Goal: Transaction & Acquisition: Purchase product/service

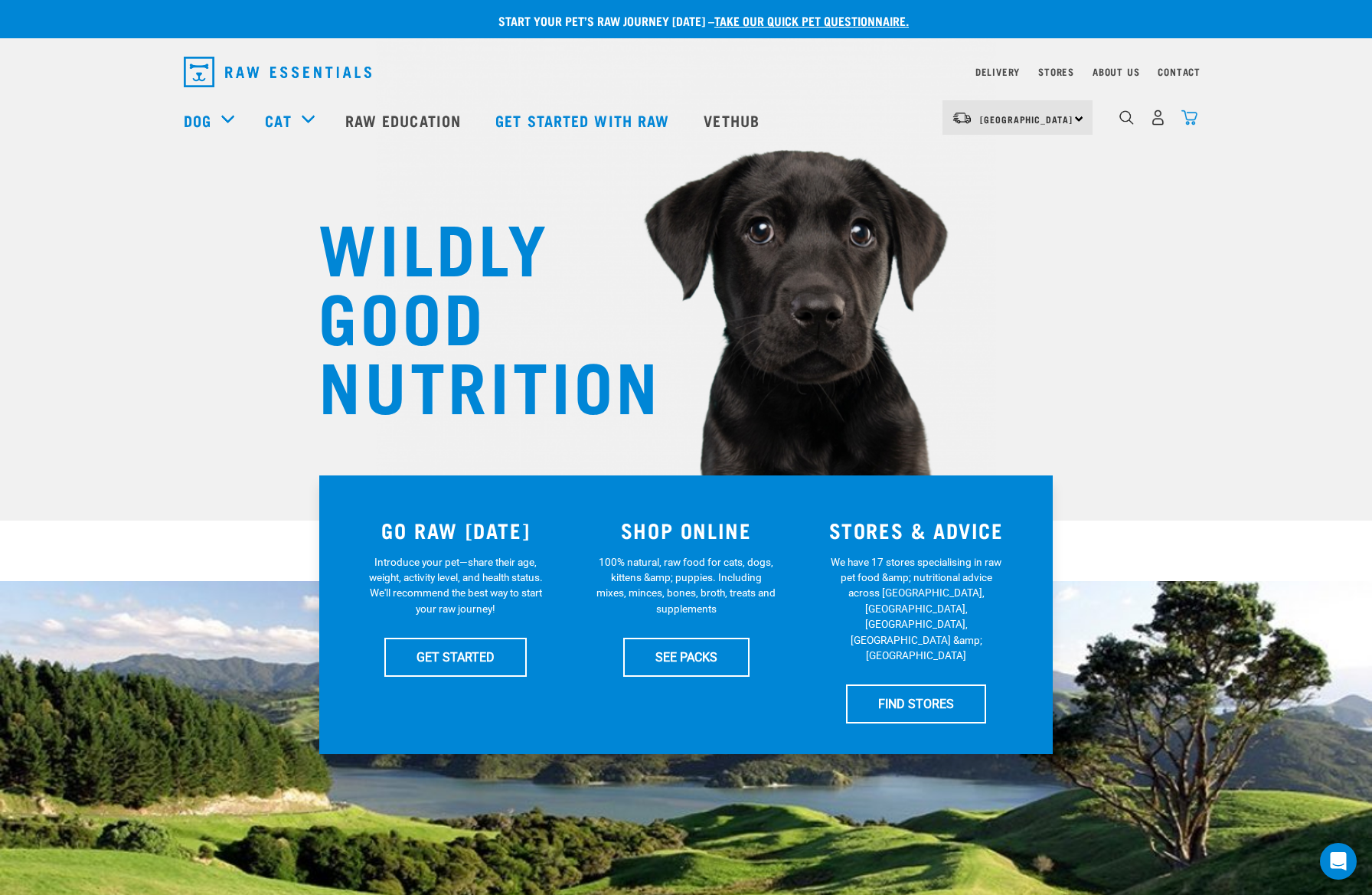
click at [1195, 122] on img "dropdown navigation" at bounding box center [1189, 117] width 16 height 16
click at [1189, 124] on img "dropdown navigation" at bounding box center [1189, 117] width 16 height 16
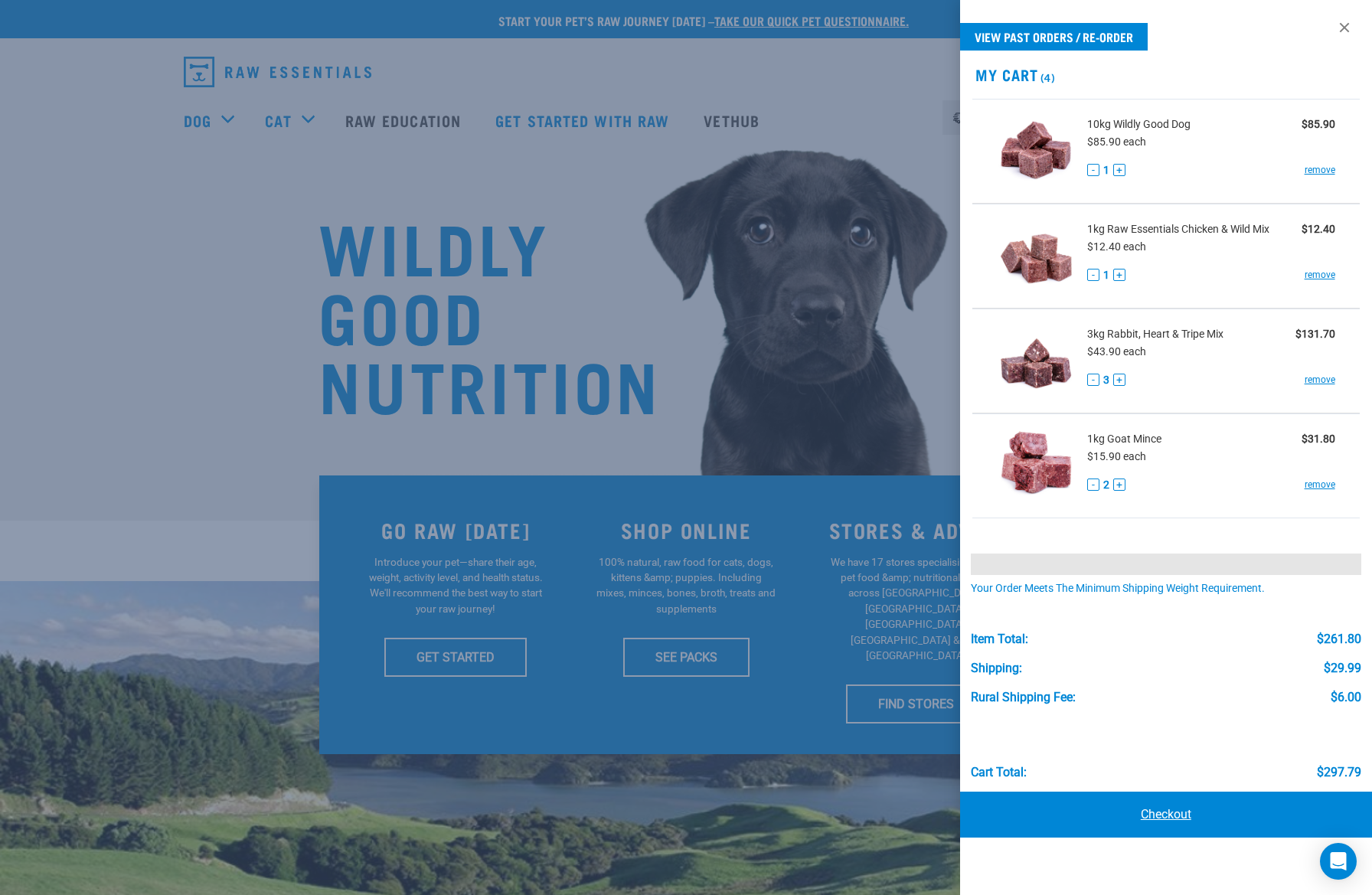
click at [1174, 806] on link "Checkout" at bounding box center [1166, 813] width 412 height 46
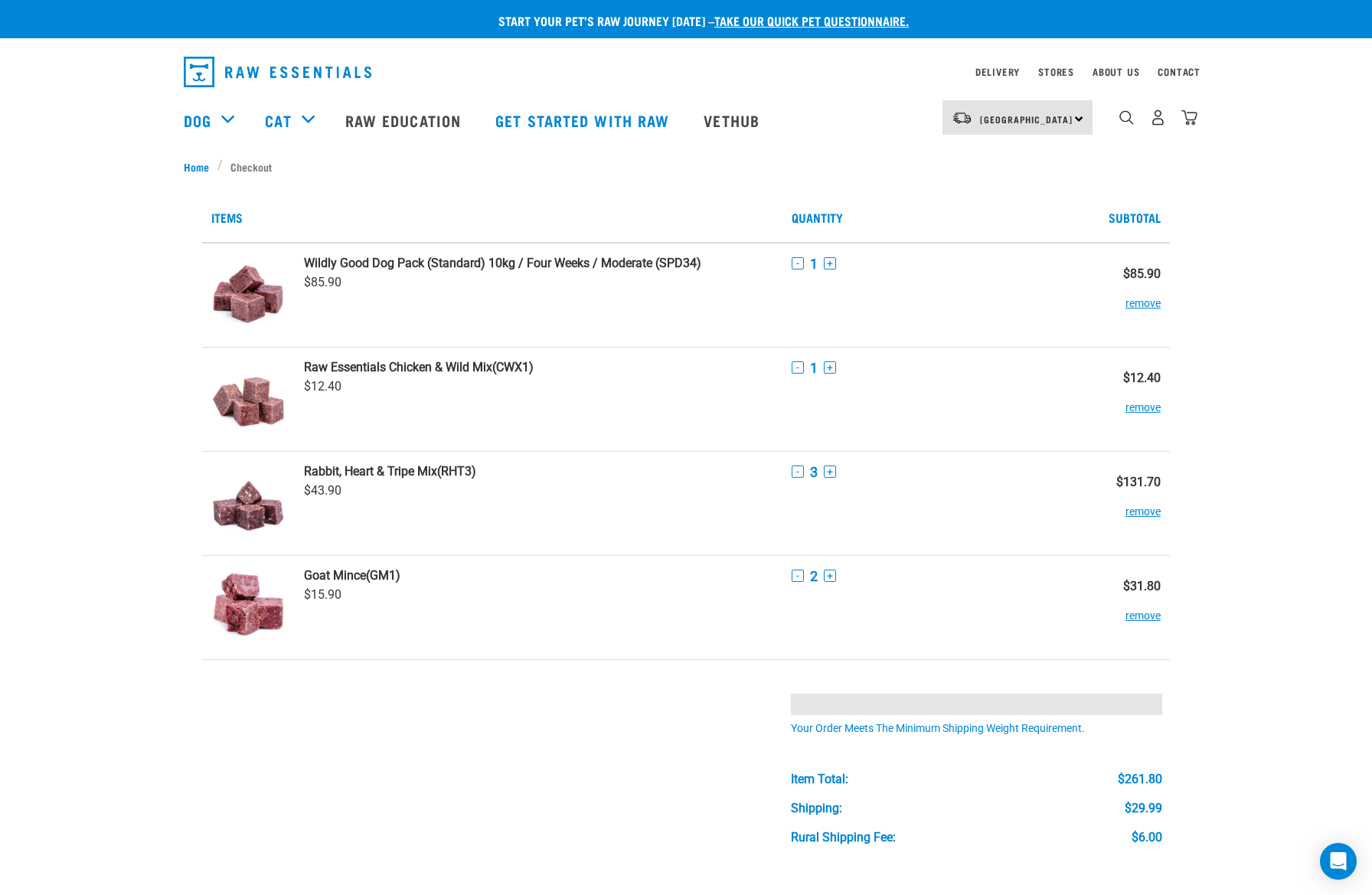
click at [539, 719] on td at bounding box center [539, 794] width 488 height 271
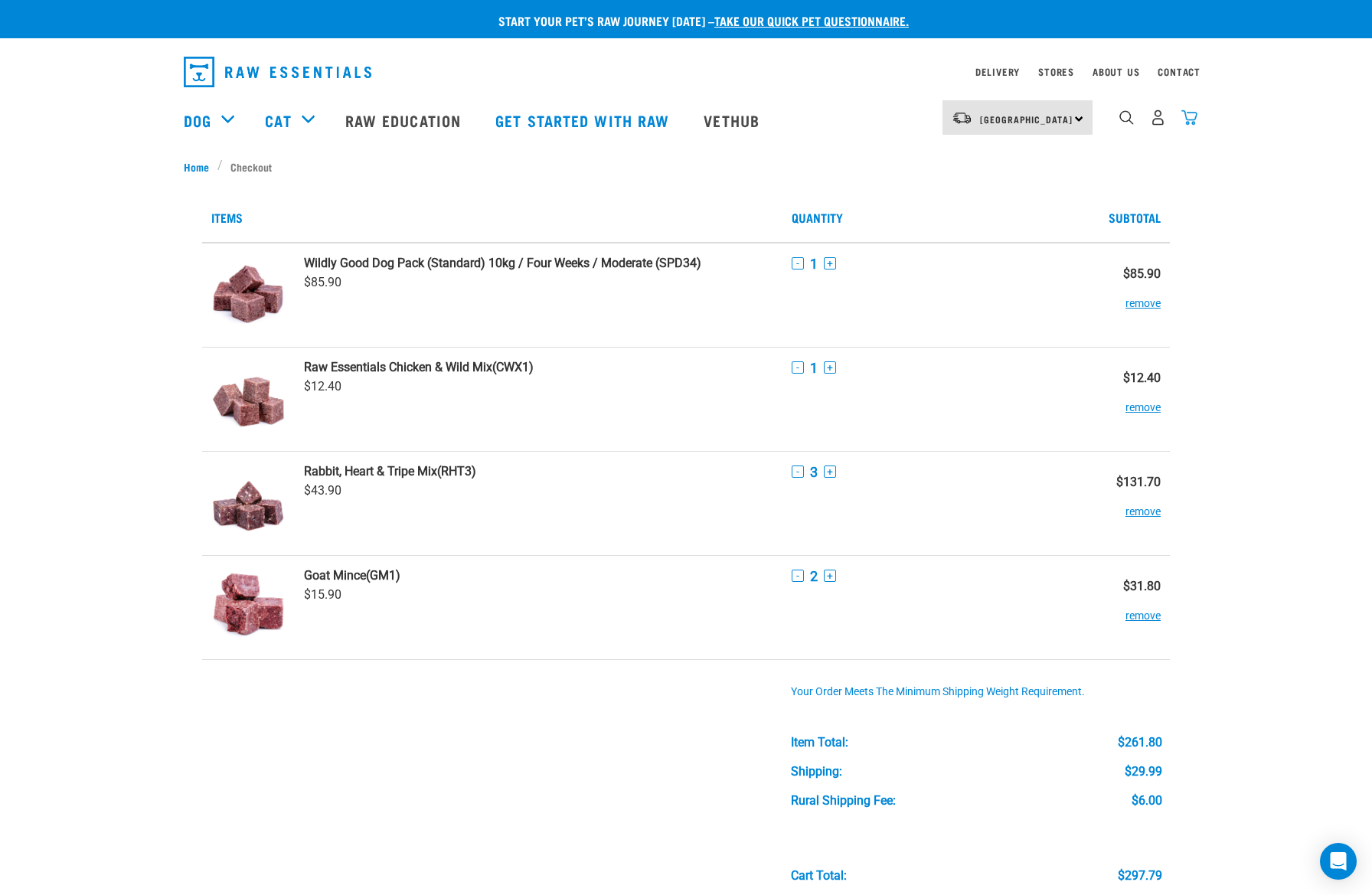
click at [1193, 120] on img "dropdown navigation" at bounding box center [1189, 117] width 16 height 16
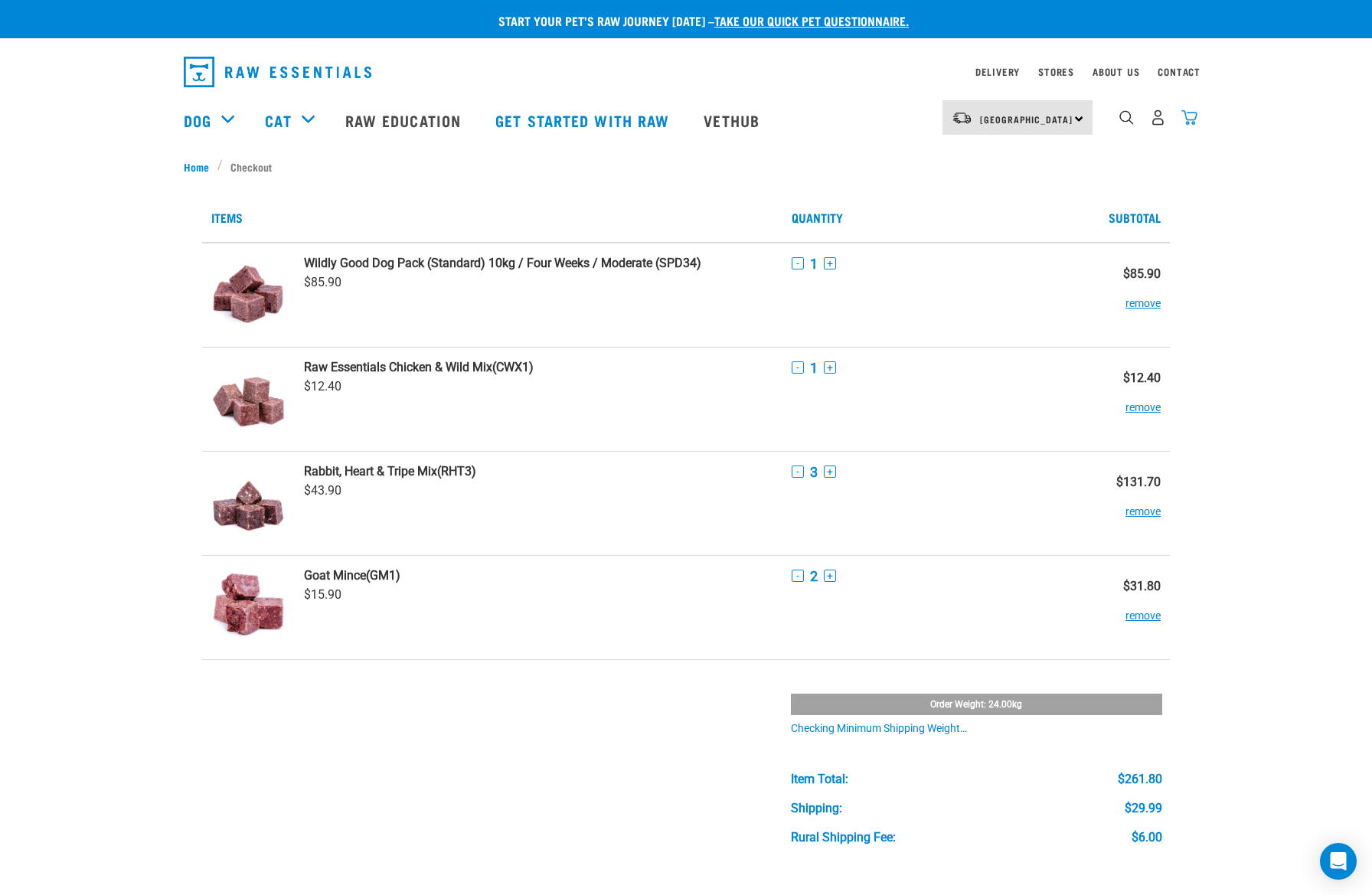
click at [1187, 119] on img "dropdown navigation" at bounding box center [1189, 117] width 16 height 16
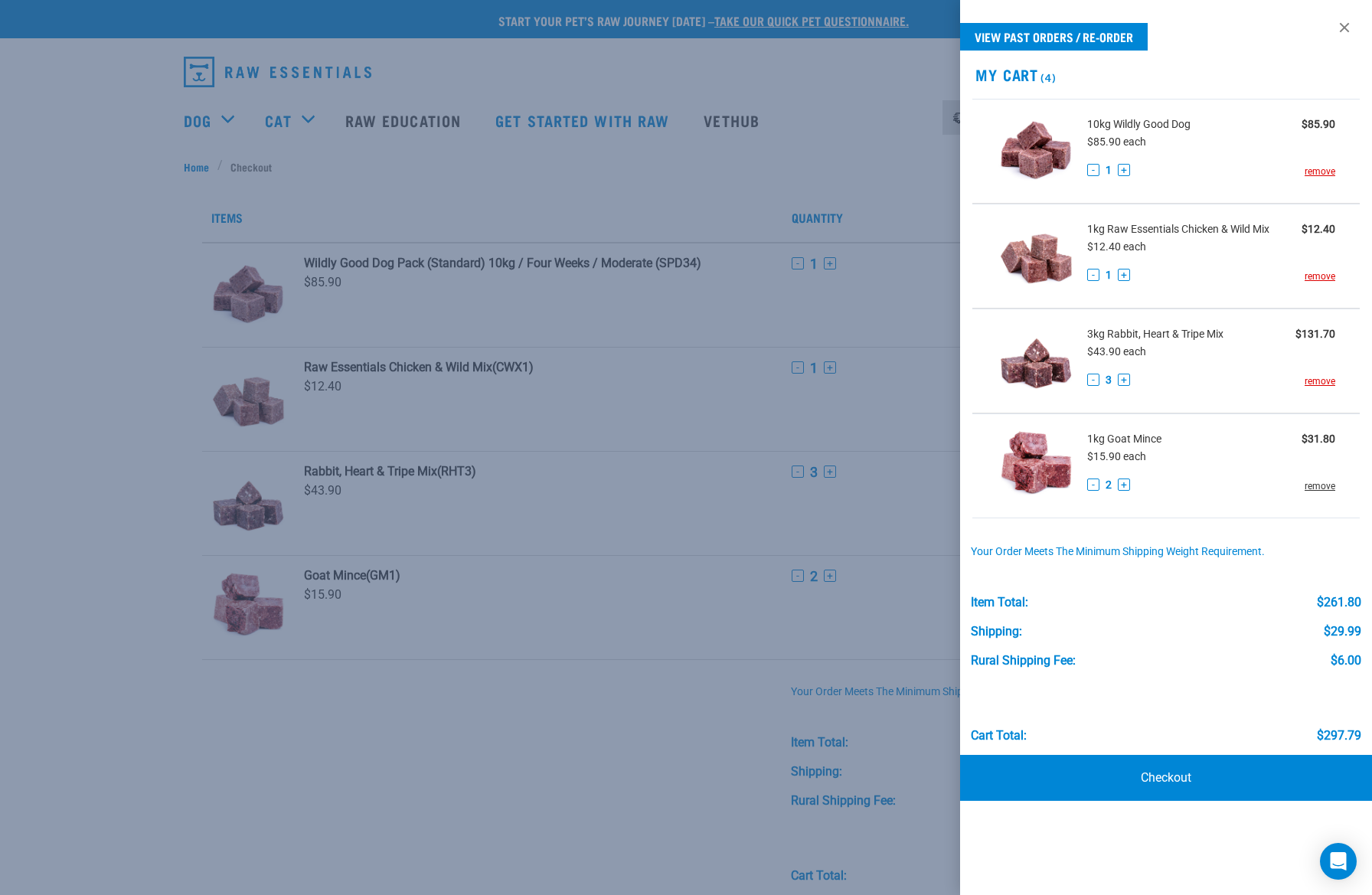
click at [1317, 487] on link "remove" at bounding box center [1320, 486] width 30 height 13
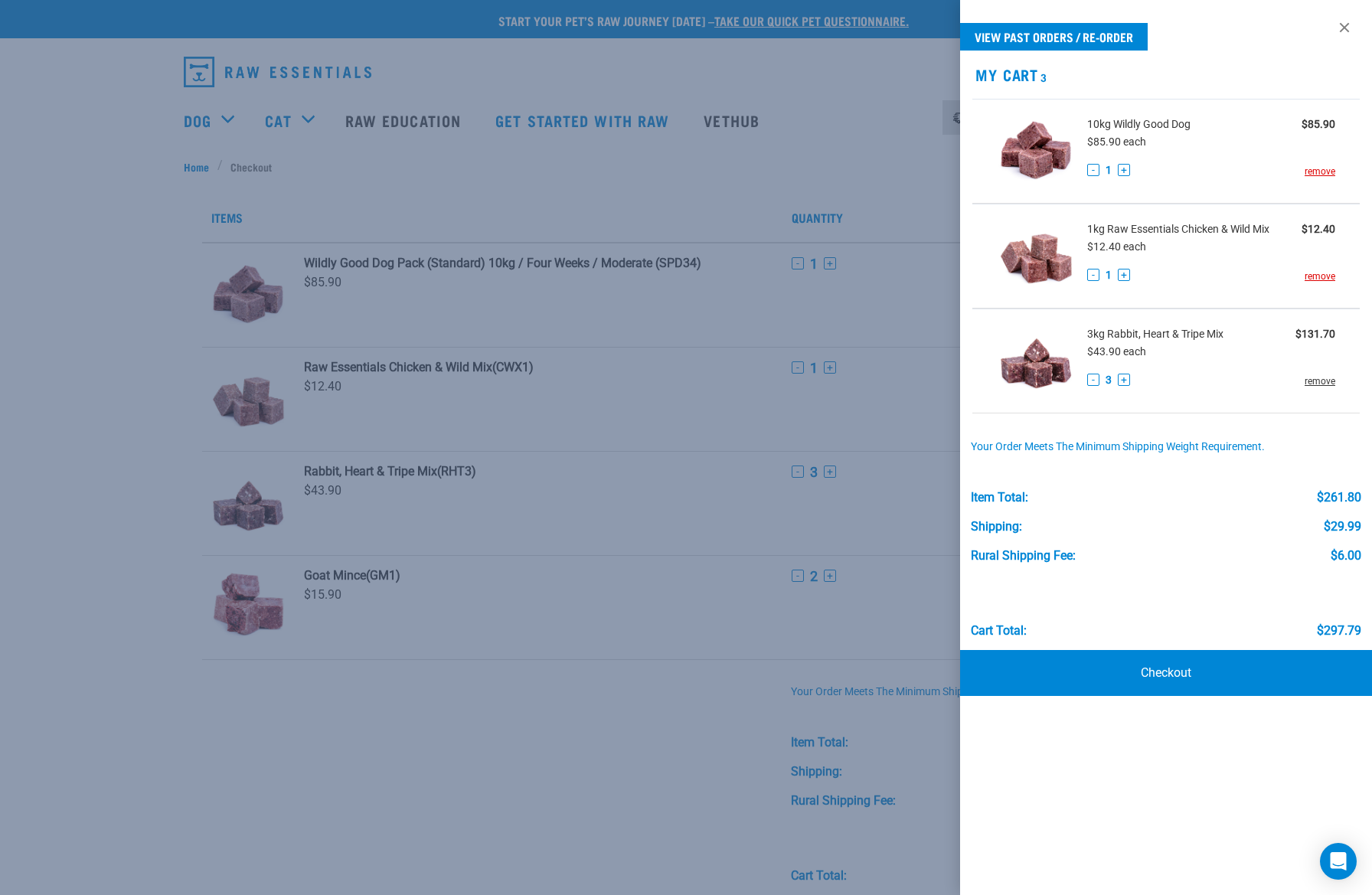
click at [1314, 381] on link "remove" at bounding box center [1320, 381] width 30 height 13
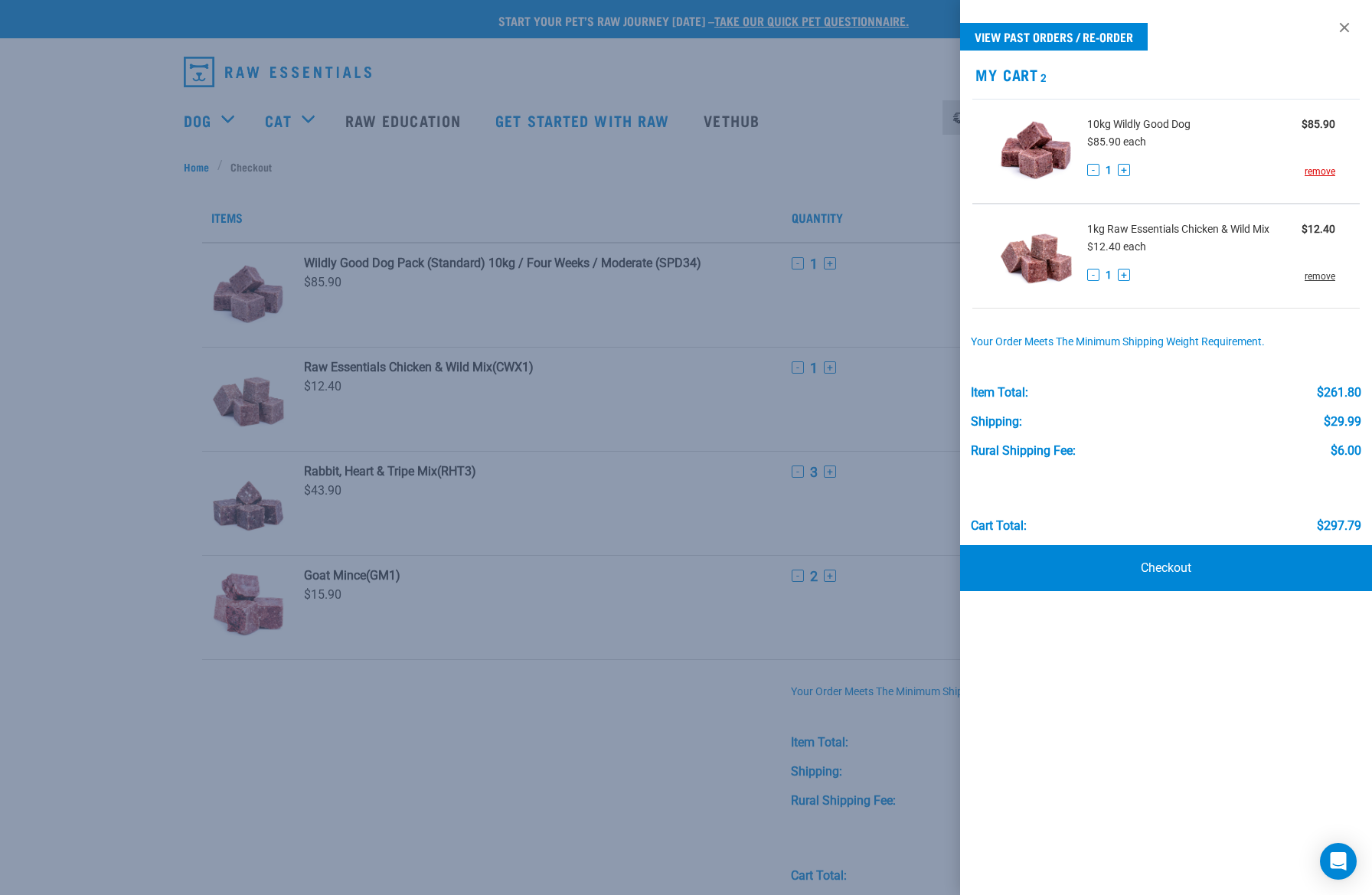
click at [1316, 278] on link "remove" at bounding box center [1320, 276] width 30 height 13
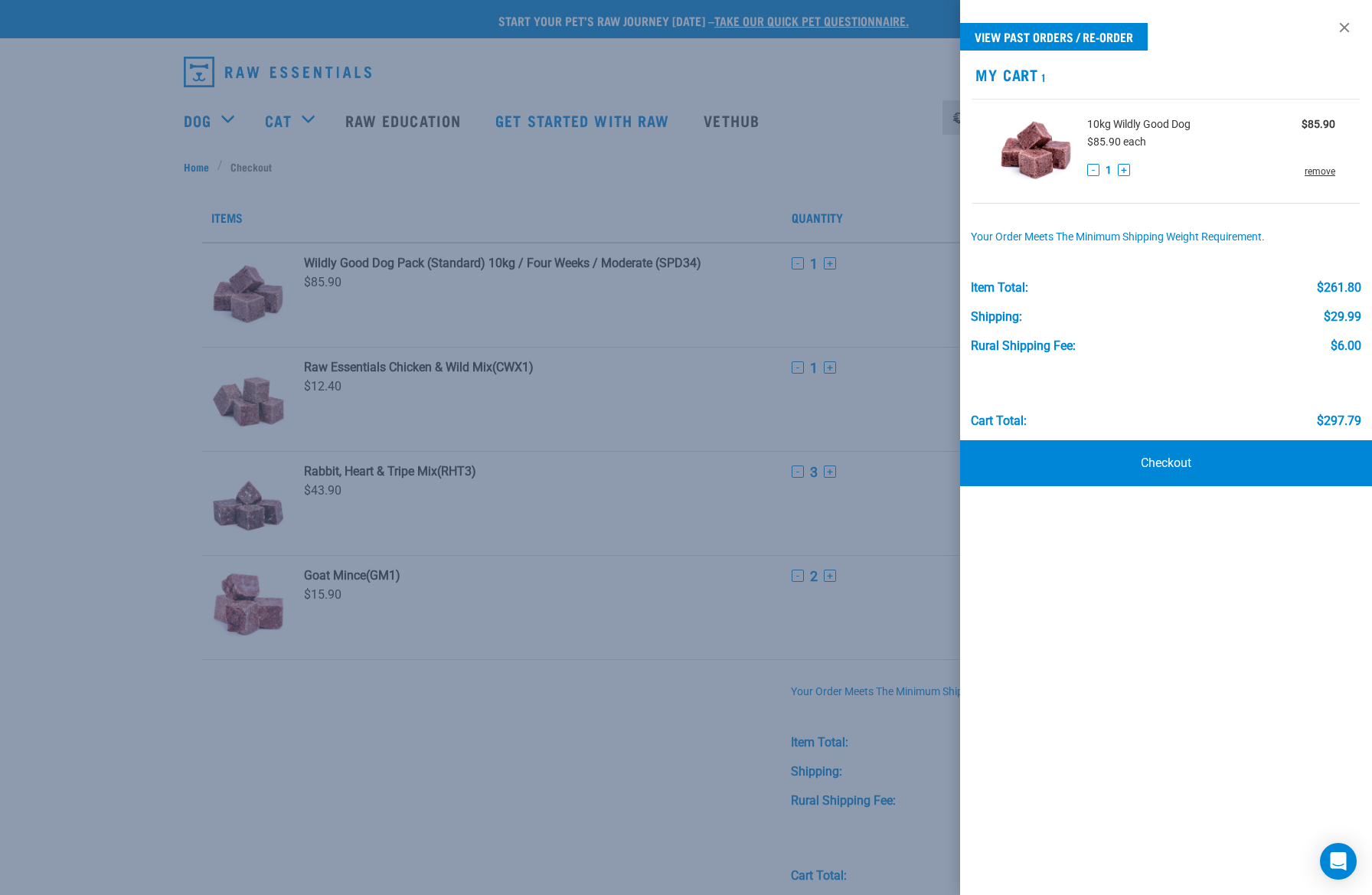
click at [1318, 171] on link "remove" at bounding box center [1320, 171] width 30 height 13
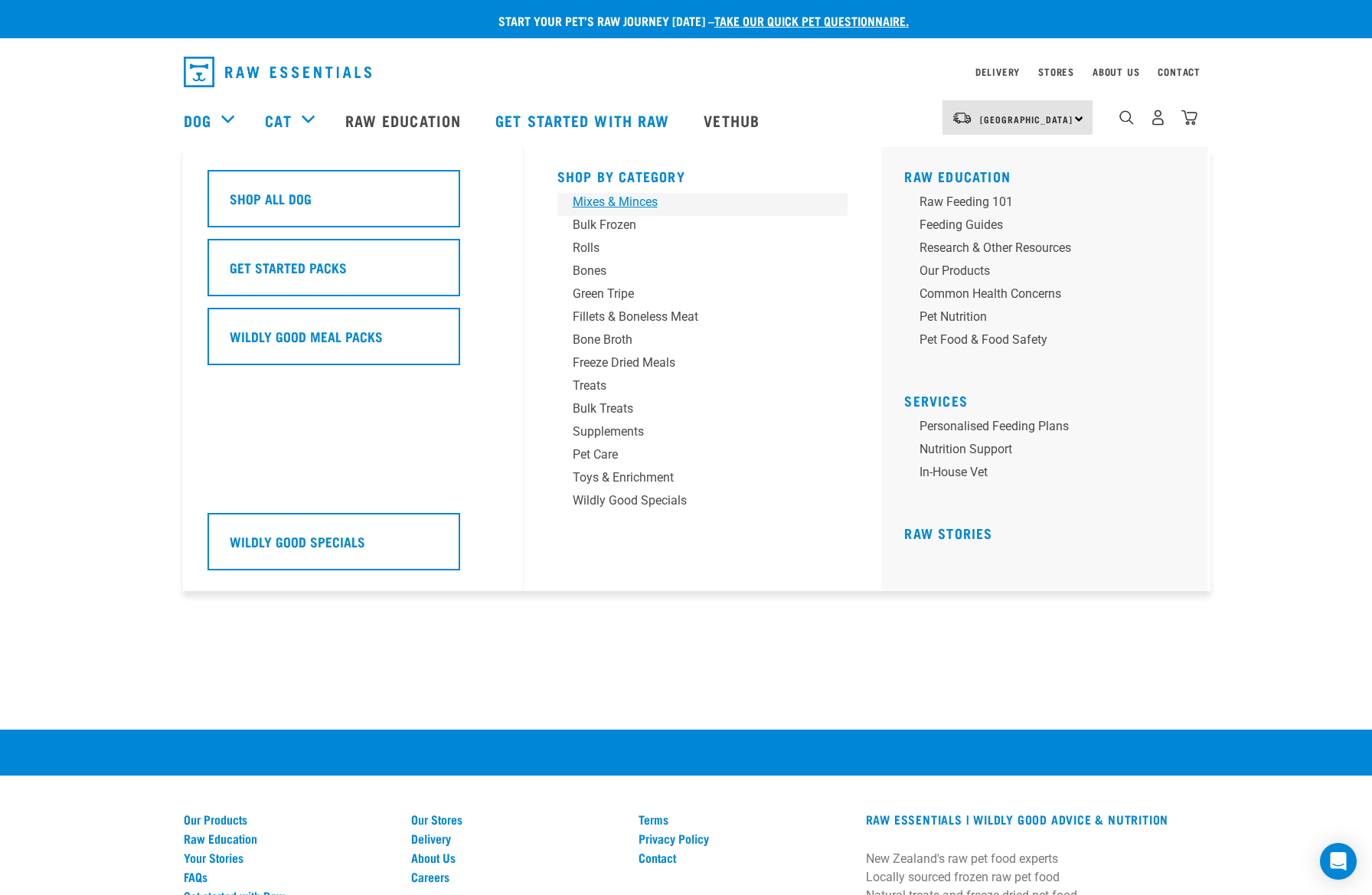
click at [608, 202] on div "Mixes & Minces" at bounding box center [692, 202] width 239 height 19
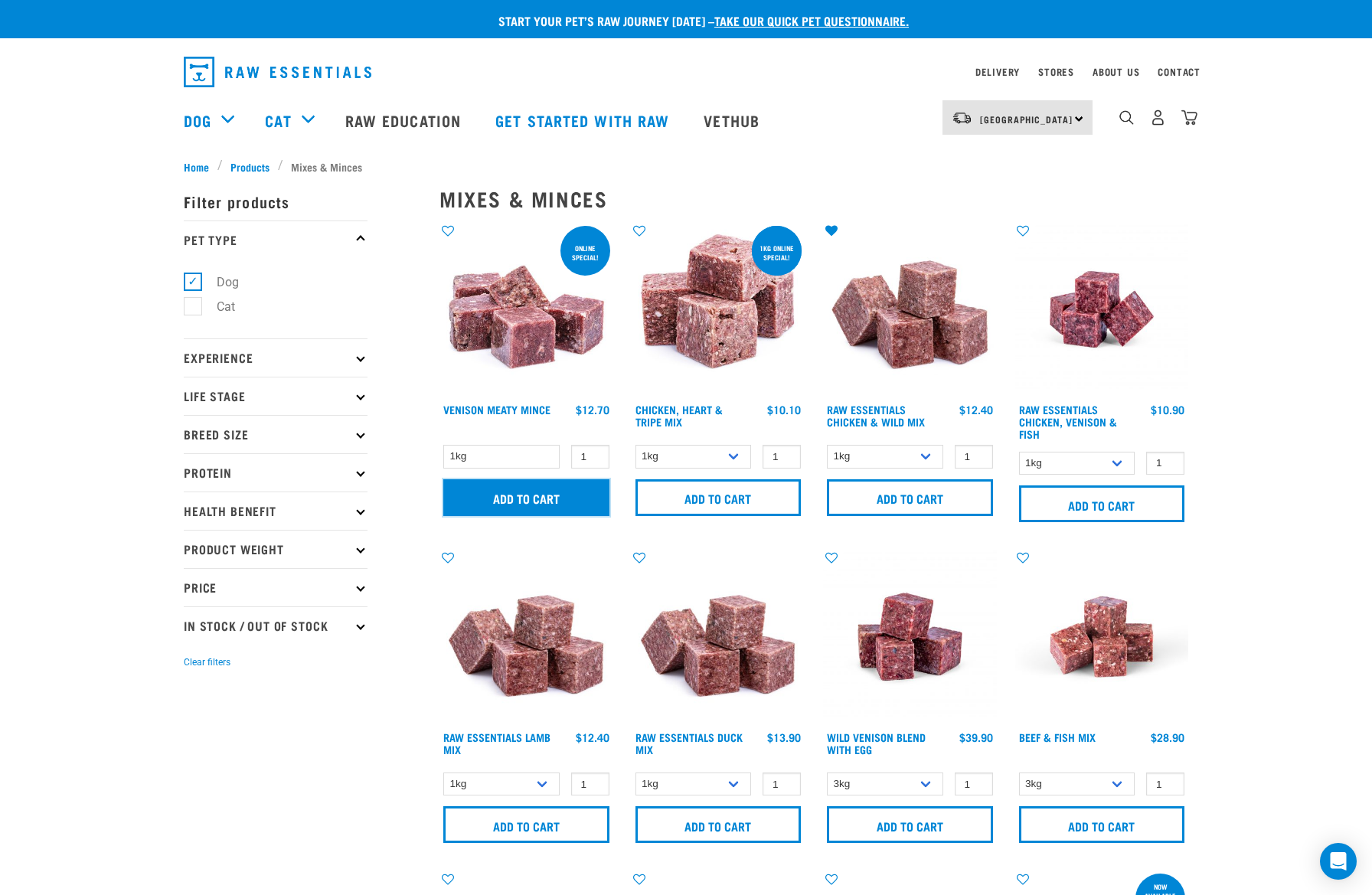
click at [562, 496] on input "Add to cart" at bounding box center [526, 497] width 166 height 37
click at [740, 453] on select "1kg 3kg" at bounding box center [694, 456] width 116 height 23
select select "368"
click at [635, 444] on select "1kg 3kg" at bounding box center [694, 456] width 116 height 23
type input "2"
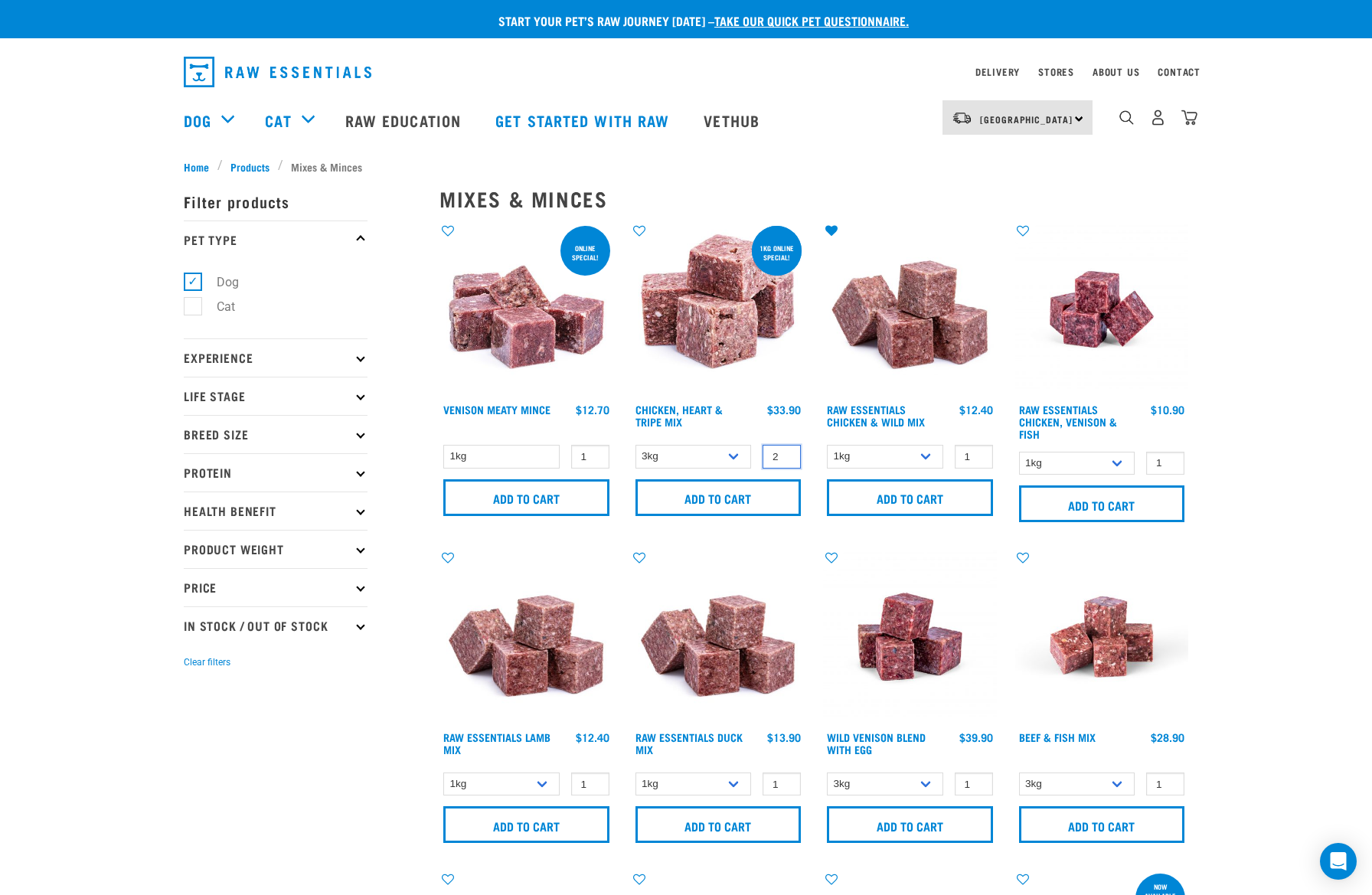
click at [784, 452] on input "2" at bounding box center [781, 456] width 39 height 23
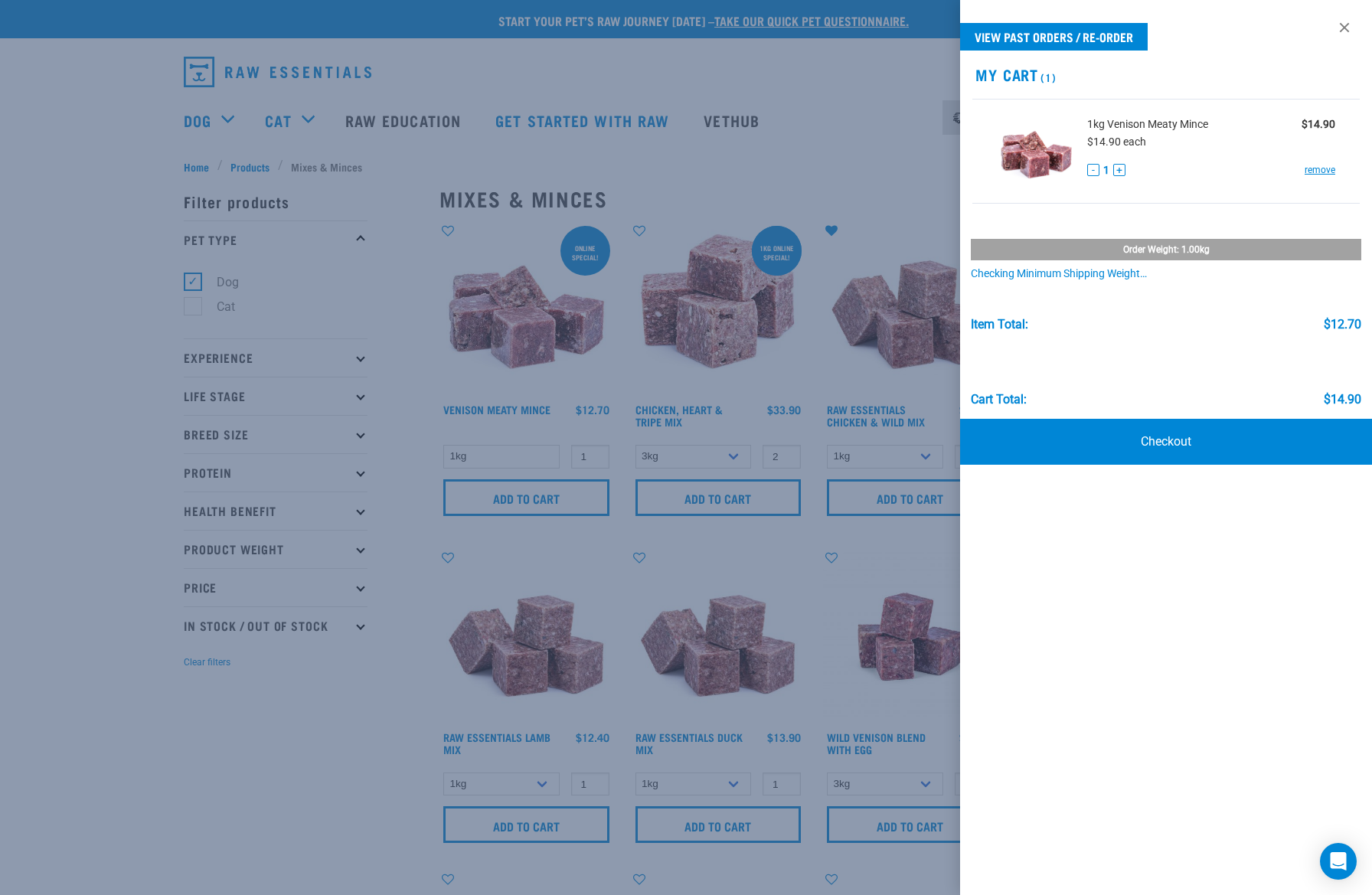
click at [728, 502] on div at bounding box center [686, 447] width 1372 height 895
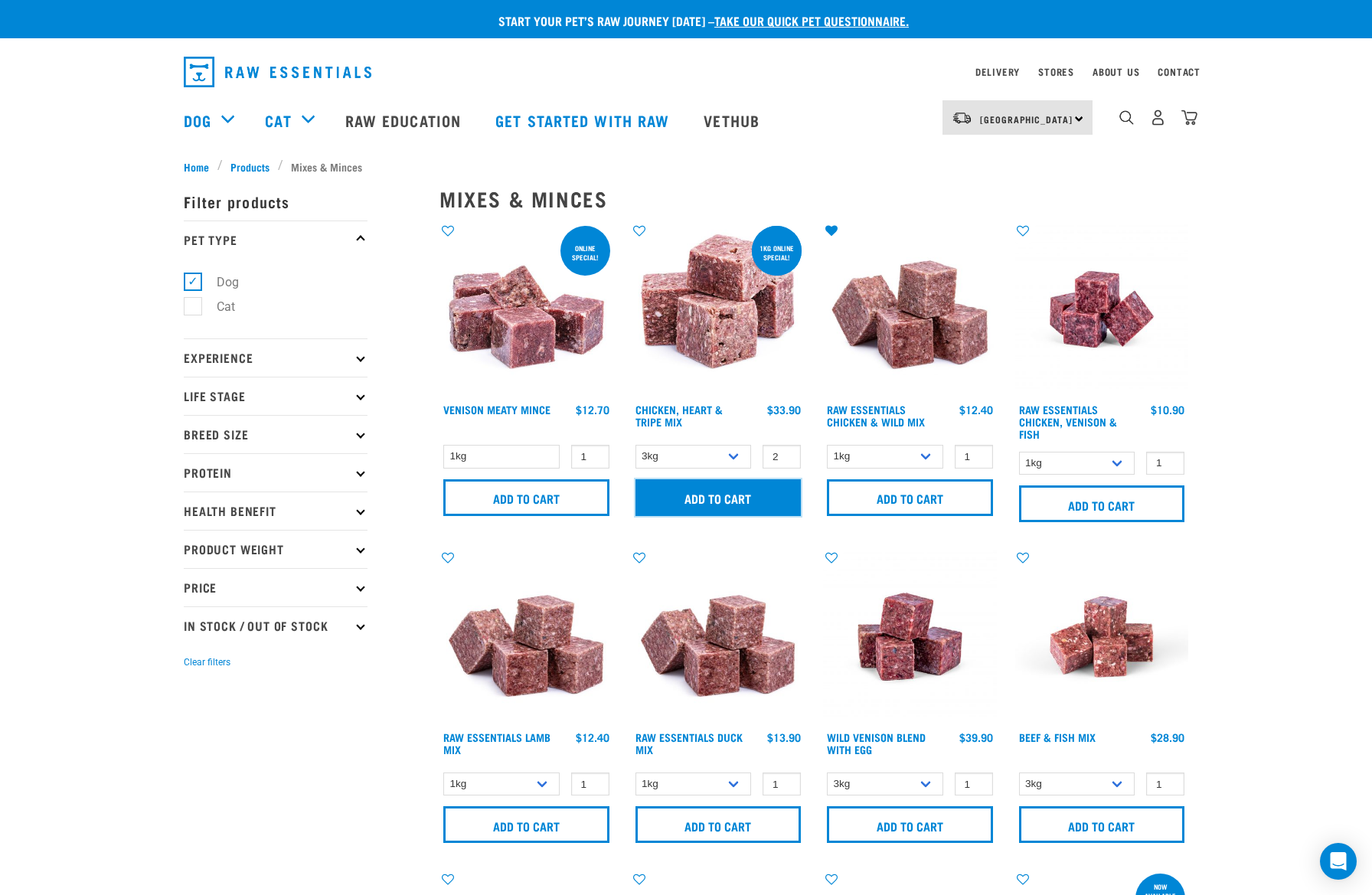
click at [728, 501] on input "Add to cart" at bounding box center [718, 497] width 166 height 37
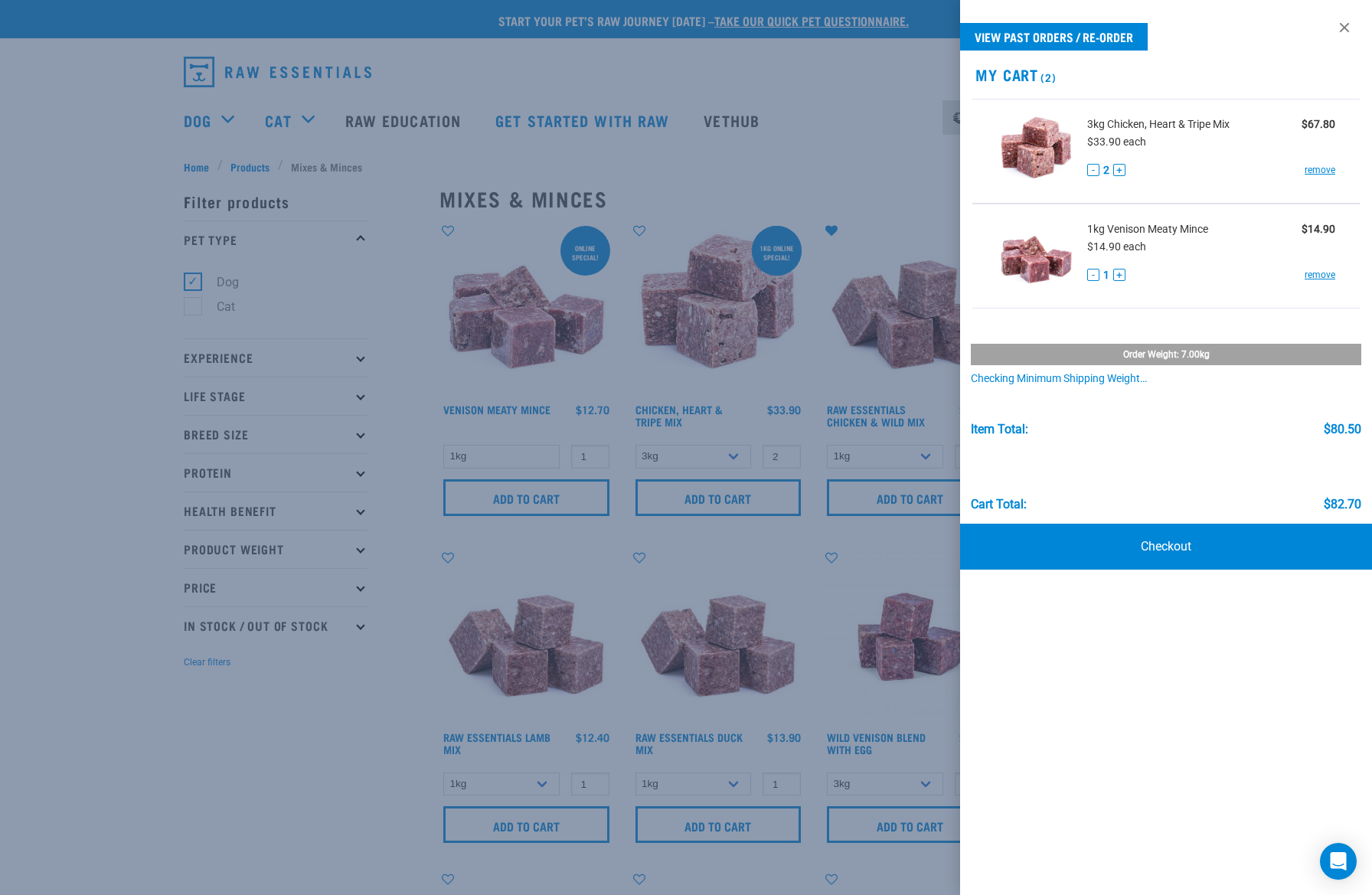
click at [820, 68] on div at bounding box center [686, 447] width 1372 height 895
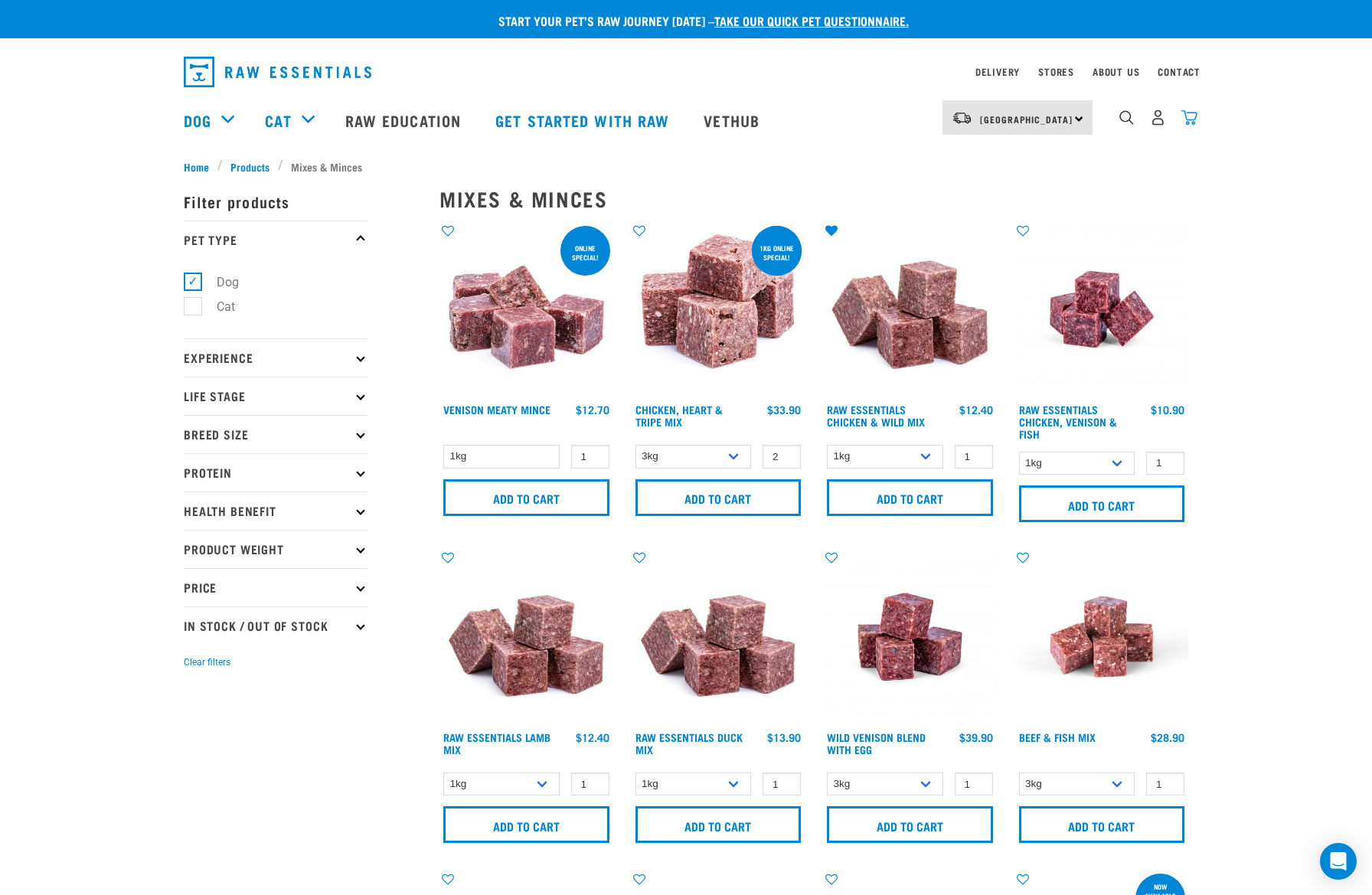
click at [1186, 113] on img "dropdown navigation" at bounding box center [1189, 117] width 16 height 16
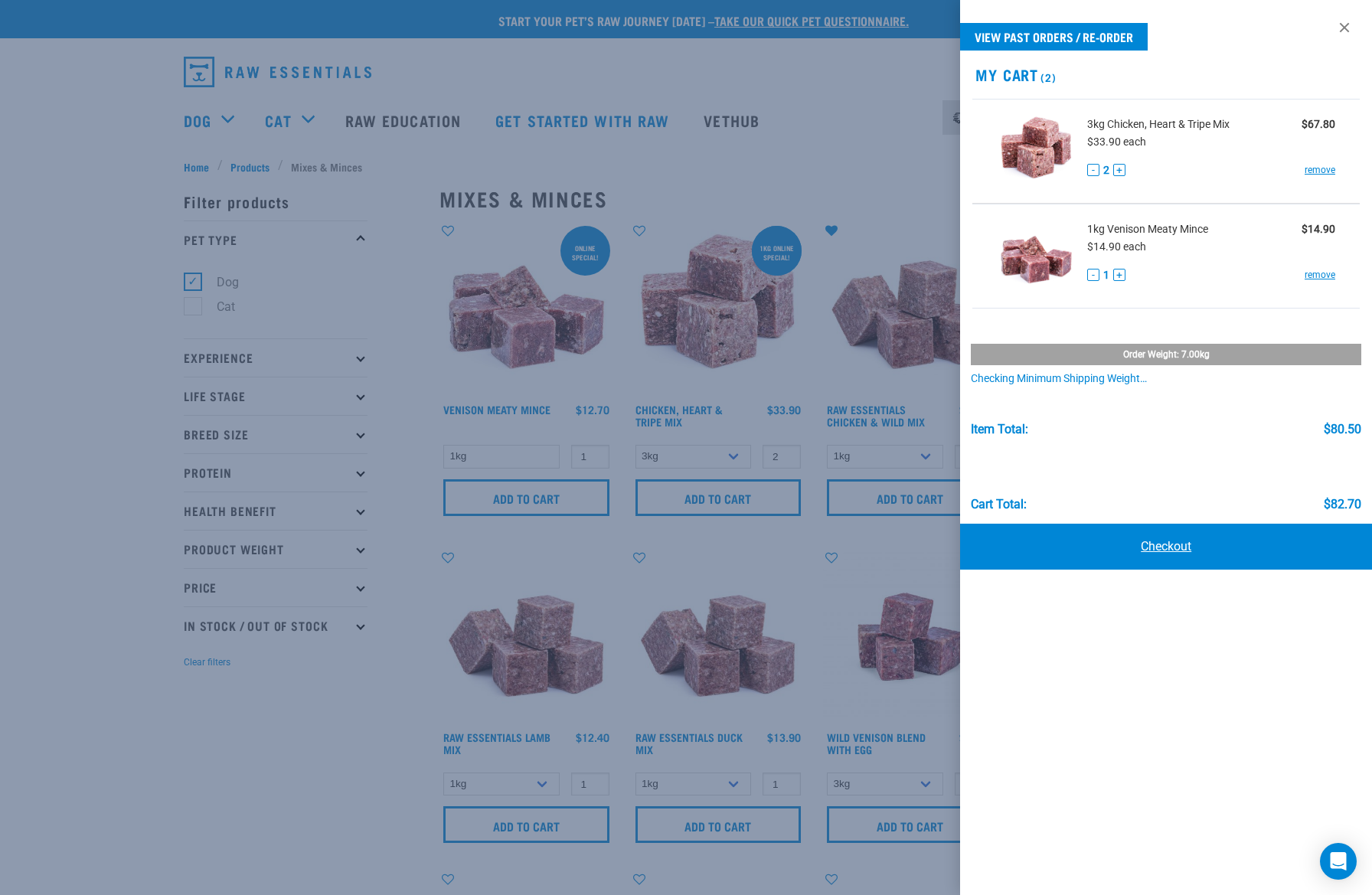
click at [1163, 545] on link "Checkout" at bounding box center [1166, 546] width 412 height 46
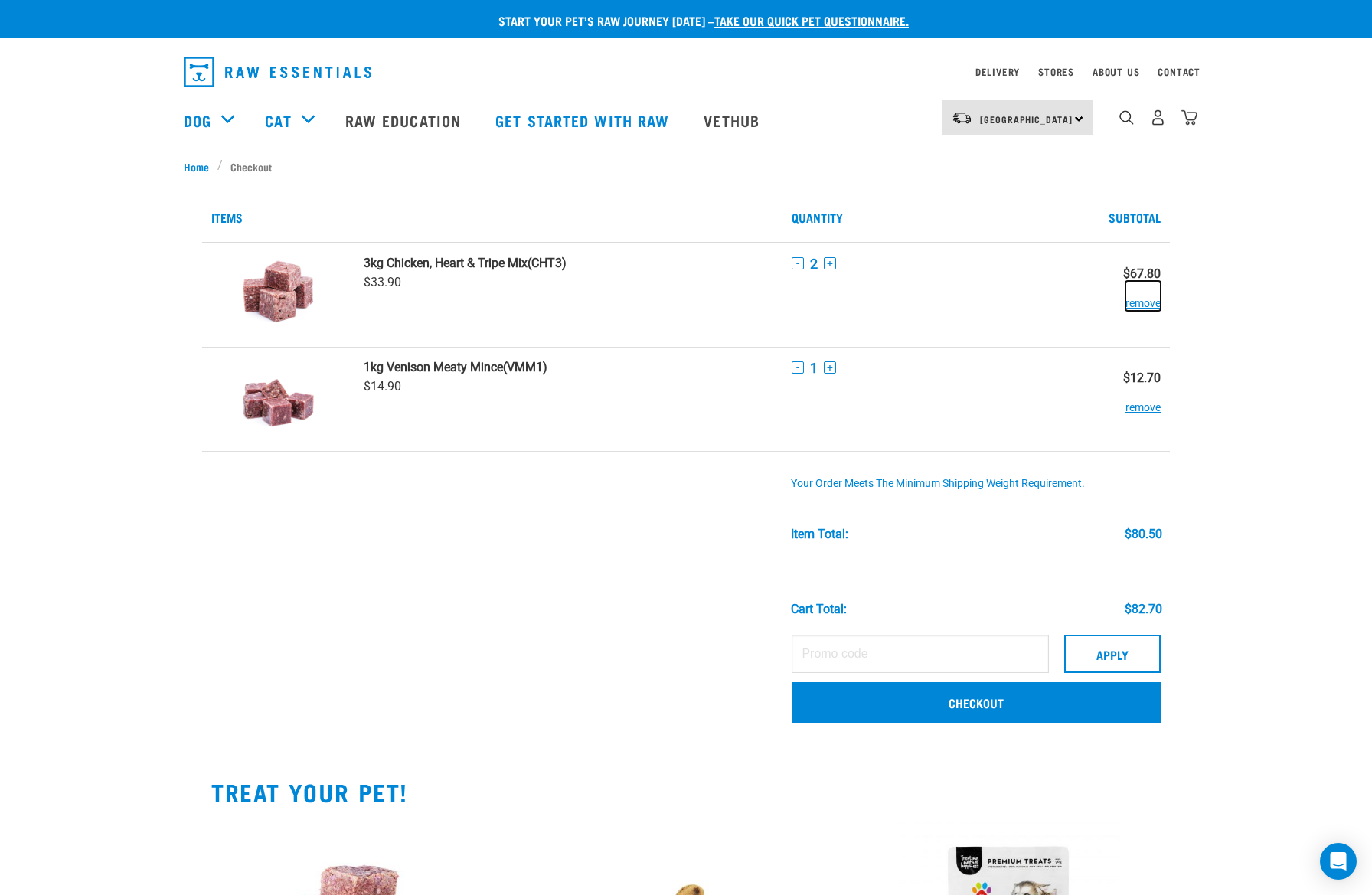
click at [1138, 307] on button "remove" at bounding box center [1143, 295] width 35 height 30
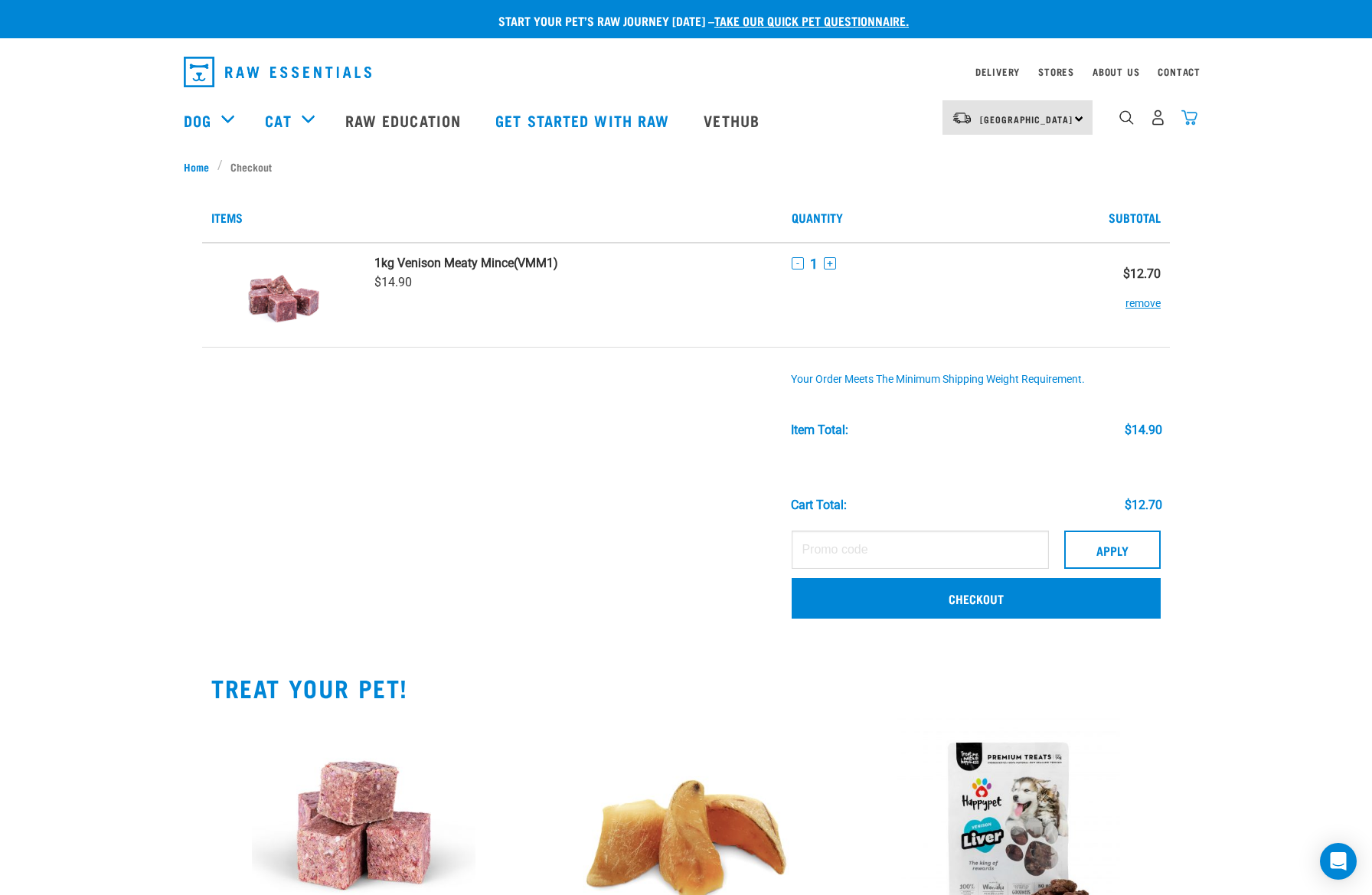
click at [1191, 121] on img "dropdown navigation" at bounding box center [1189, 117] width 16 height 16
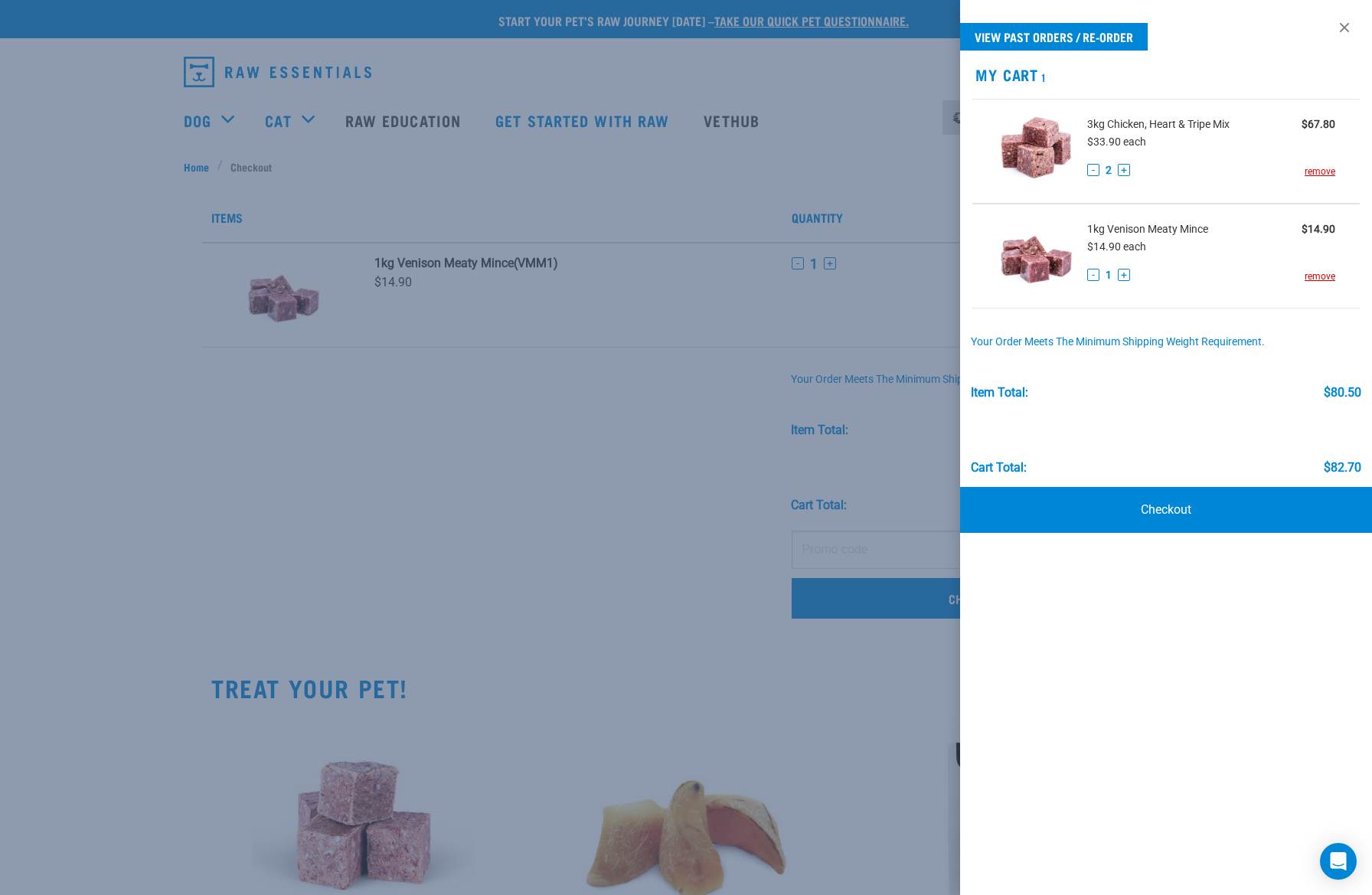
click at [665, 394] on div at bounding box center [686, 447] width 1372 height 895
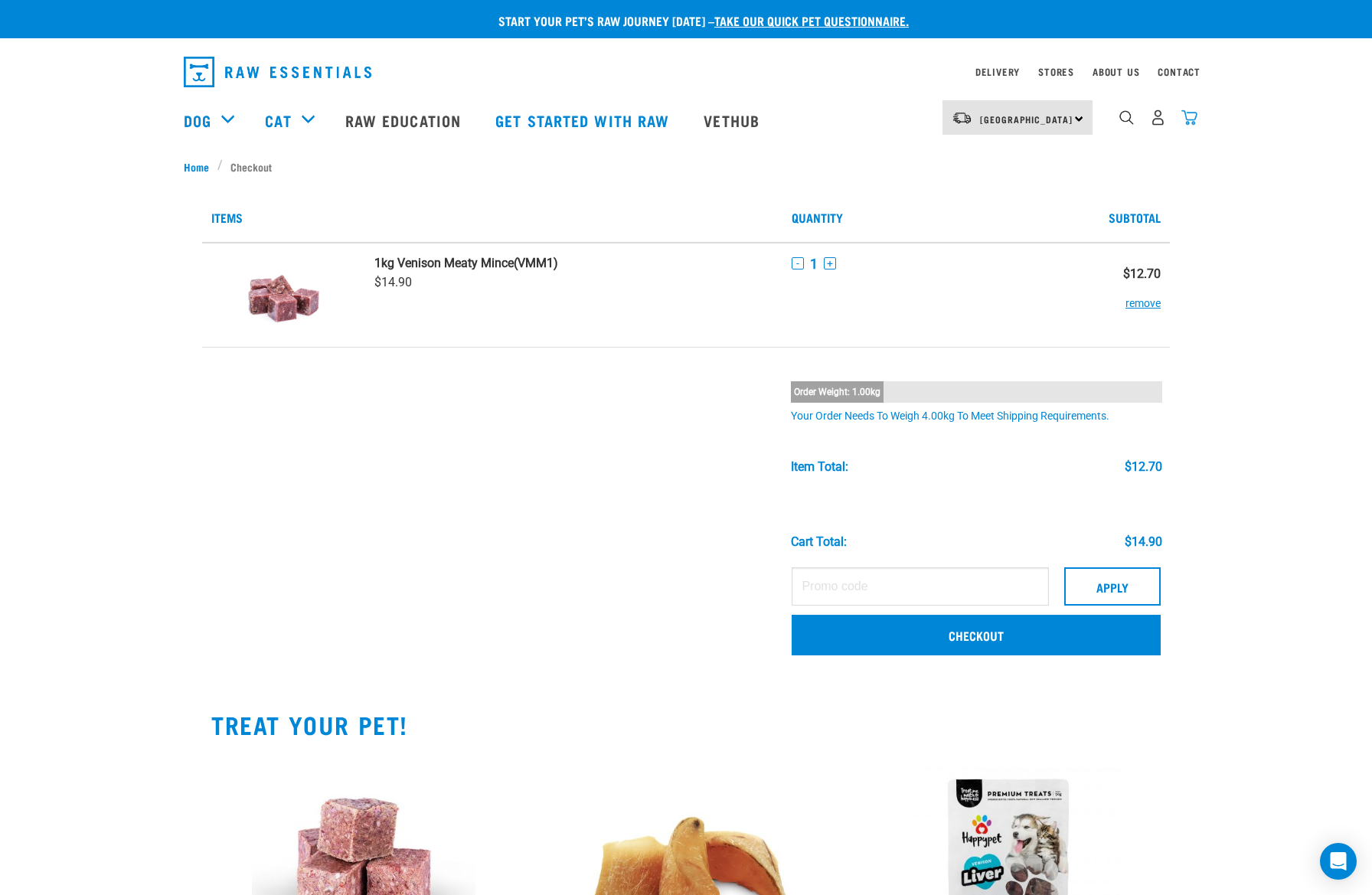
click at [1189, 120] on img "dropdown navigation" at bounding box center [1189, 117] width 16 height 16
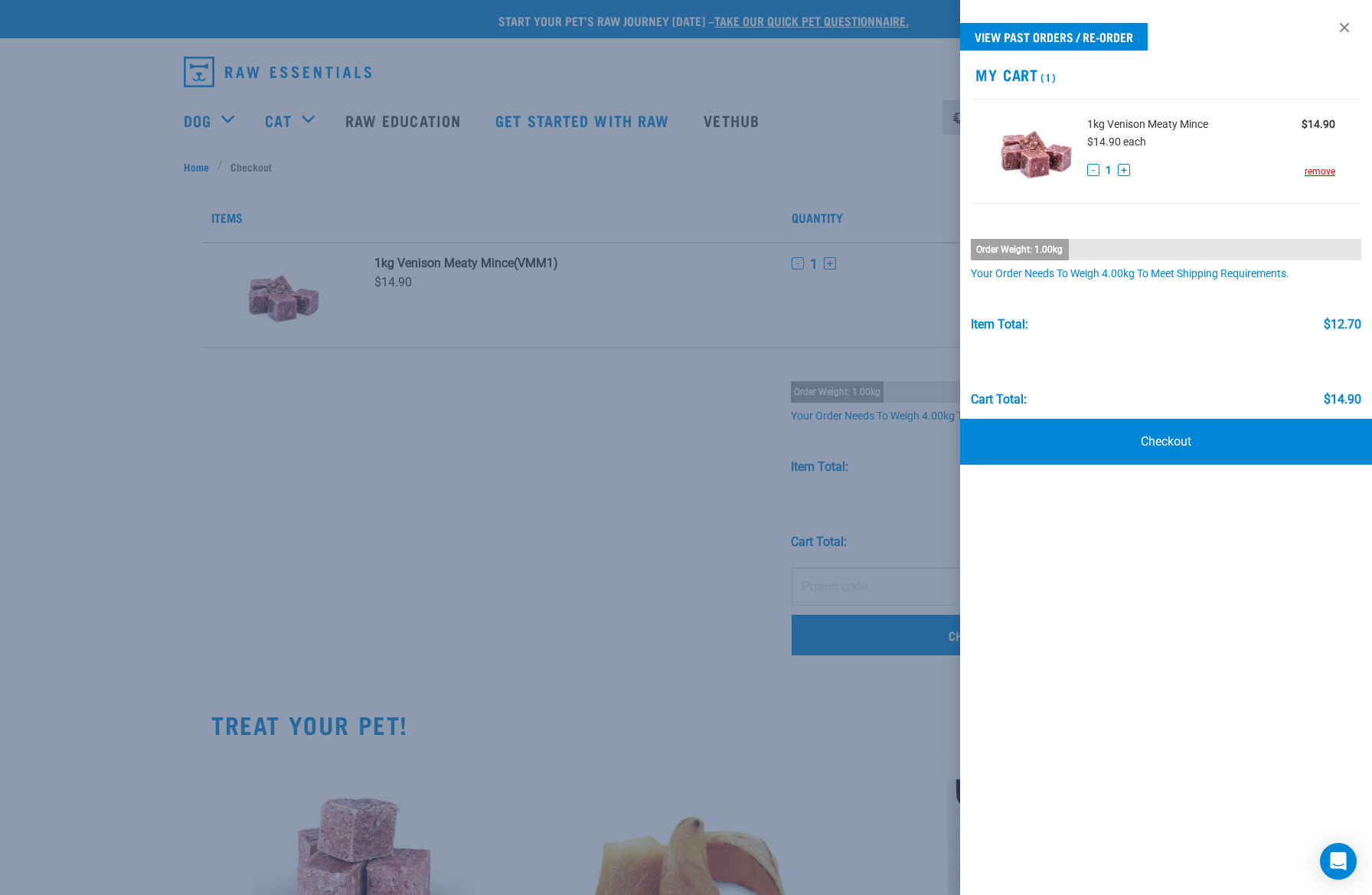
click at [522, 472] on div at bounding box center [686, 447] width 1372 height 895
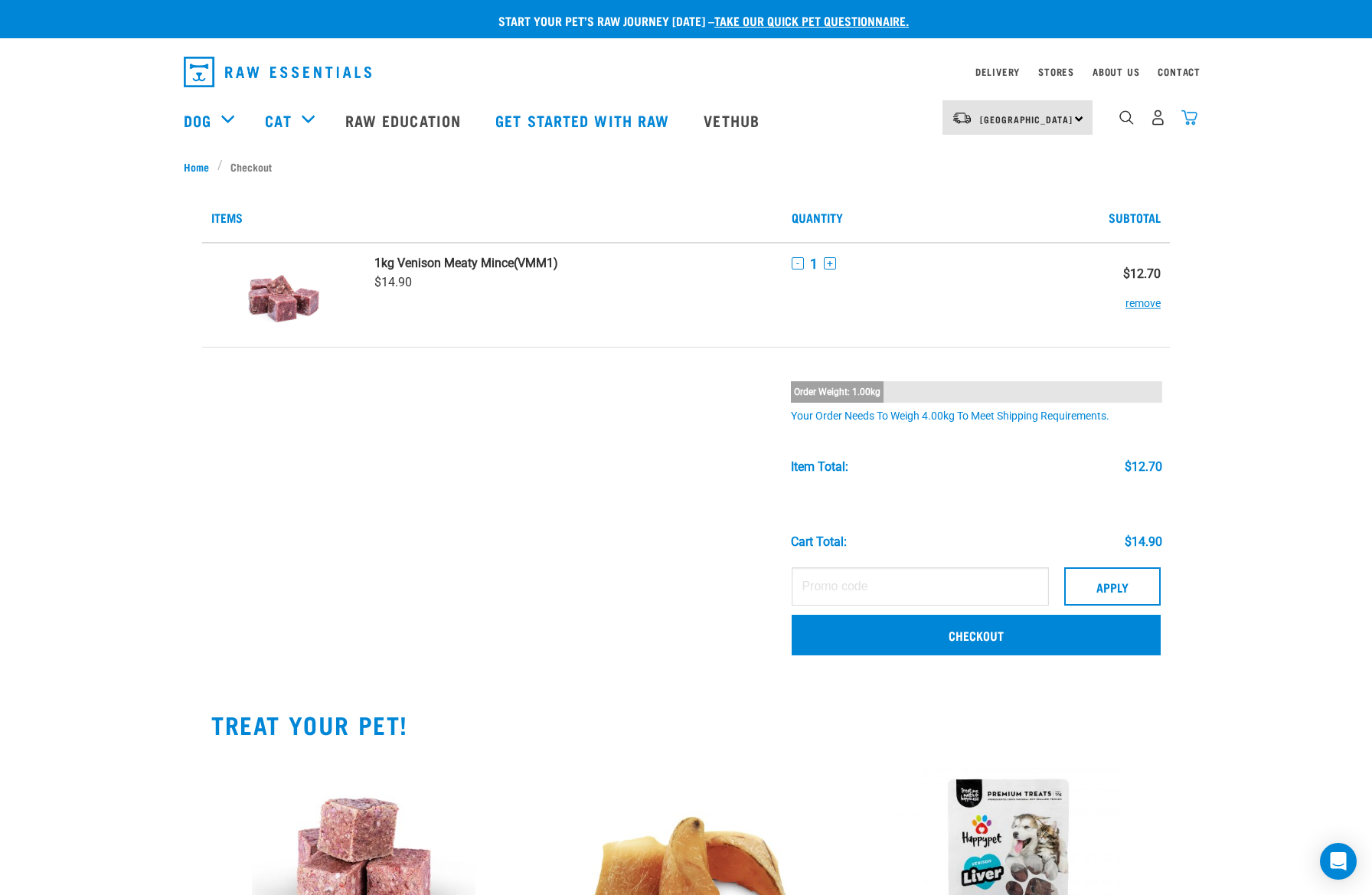
click at [1188, 122] on img "dropdown navigation" at bounding box center [1189, 117] width 16 height 16
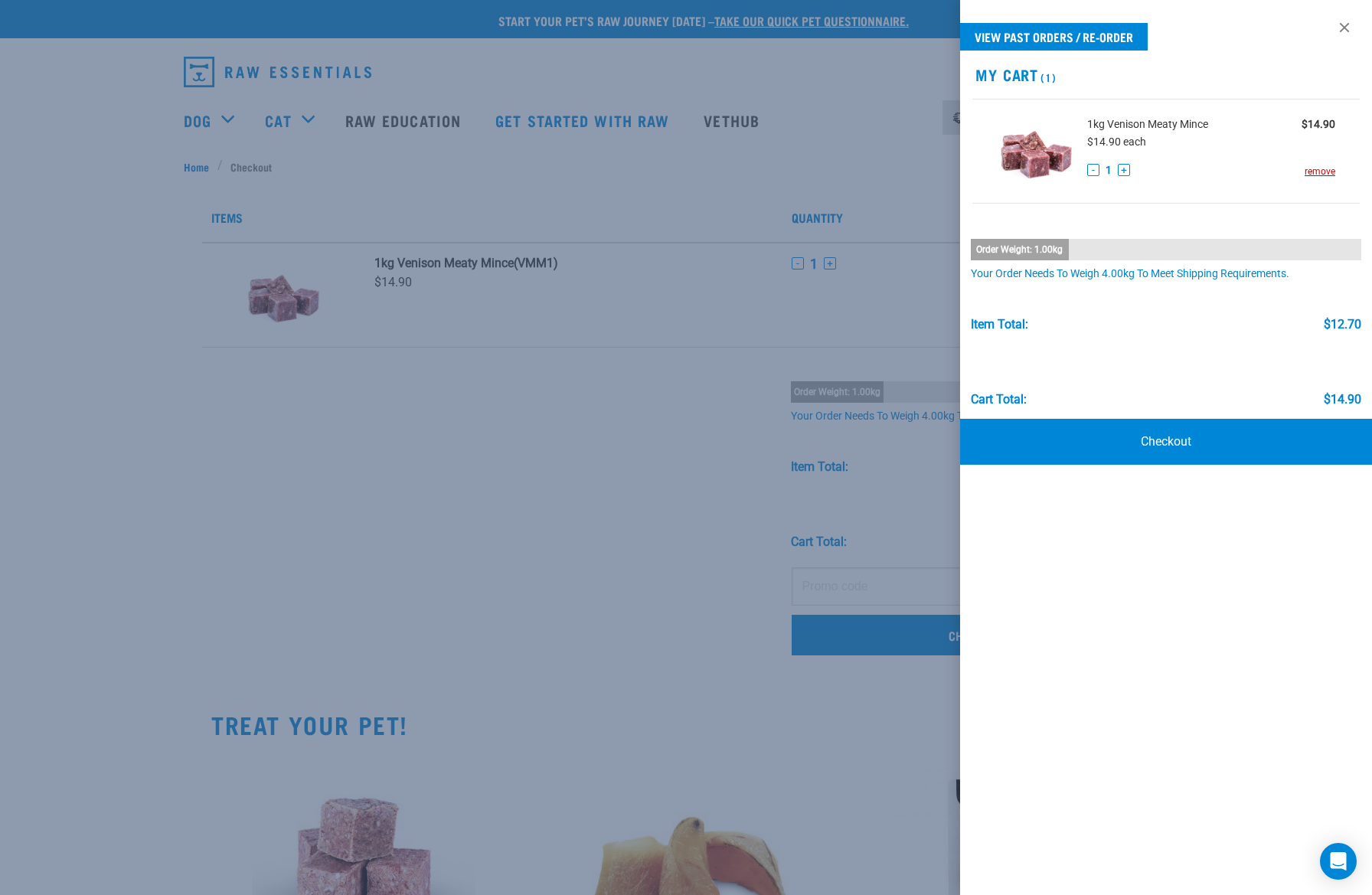
click at [546, 423] on div at bounding box center [686, 447] width 1372 height 895
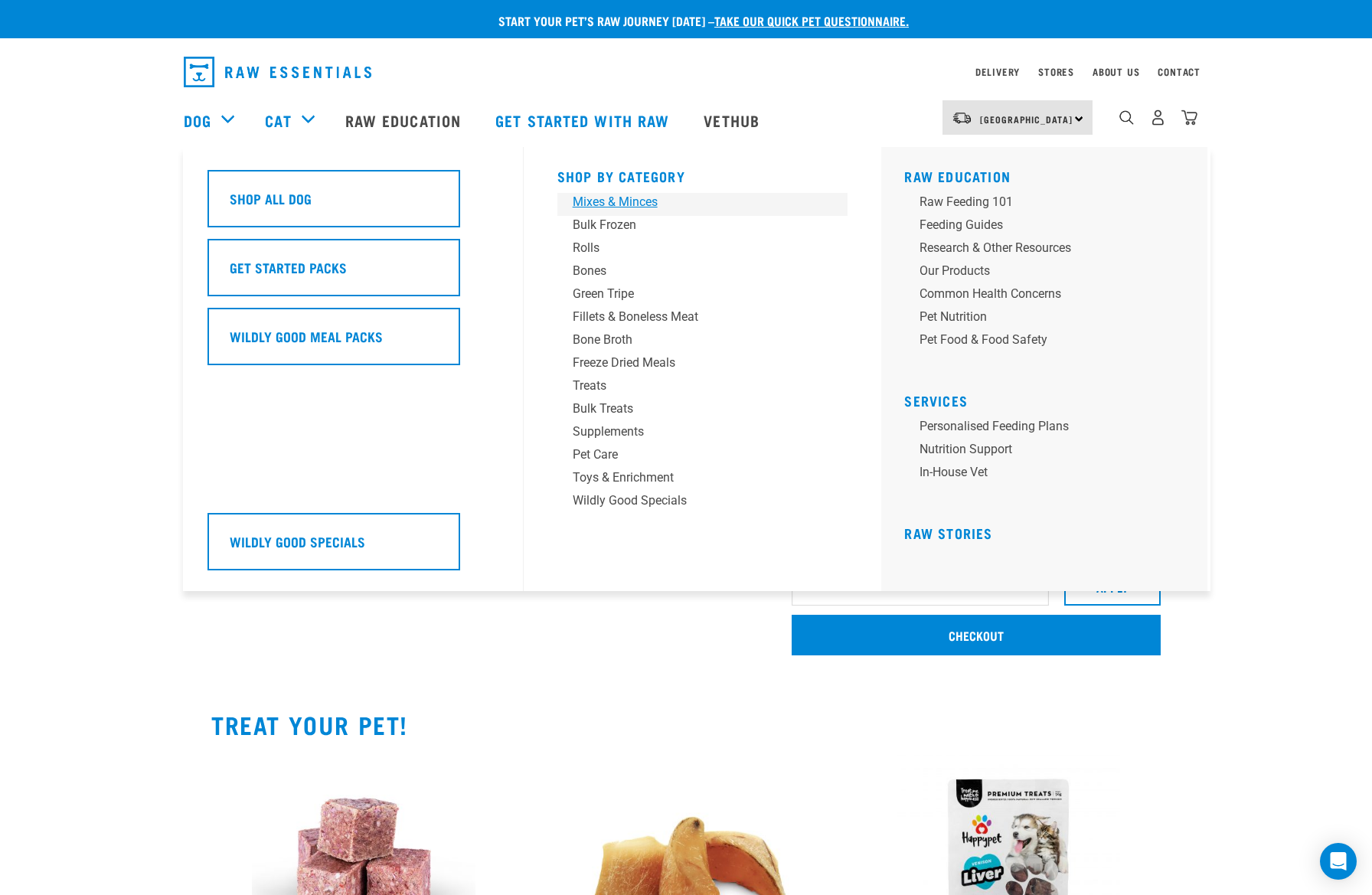
click at [606, 203] on div "Mixes & Minces" at bounding box center [692, 202] width 239 height 19
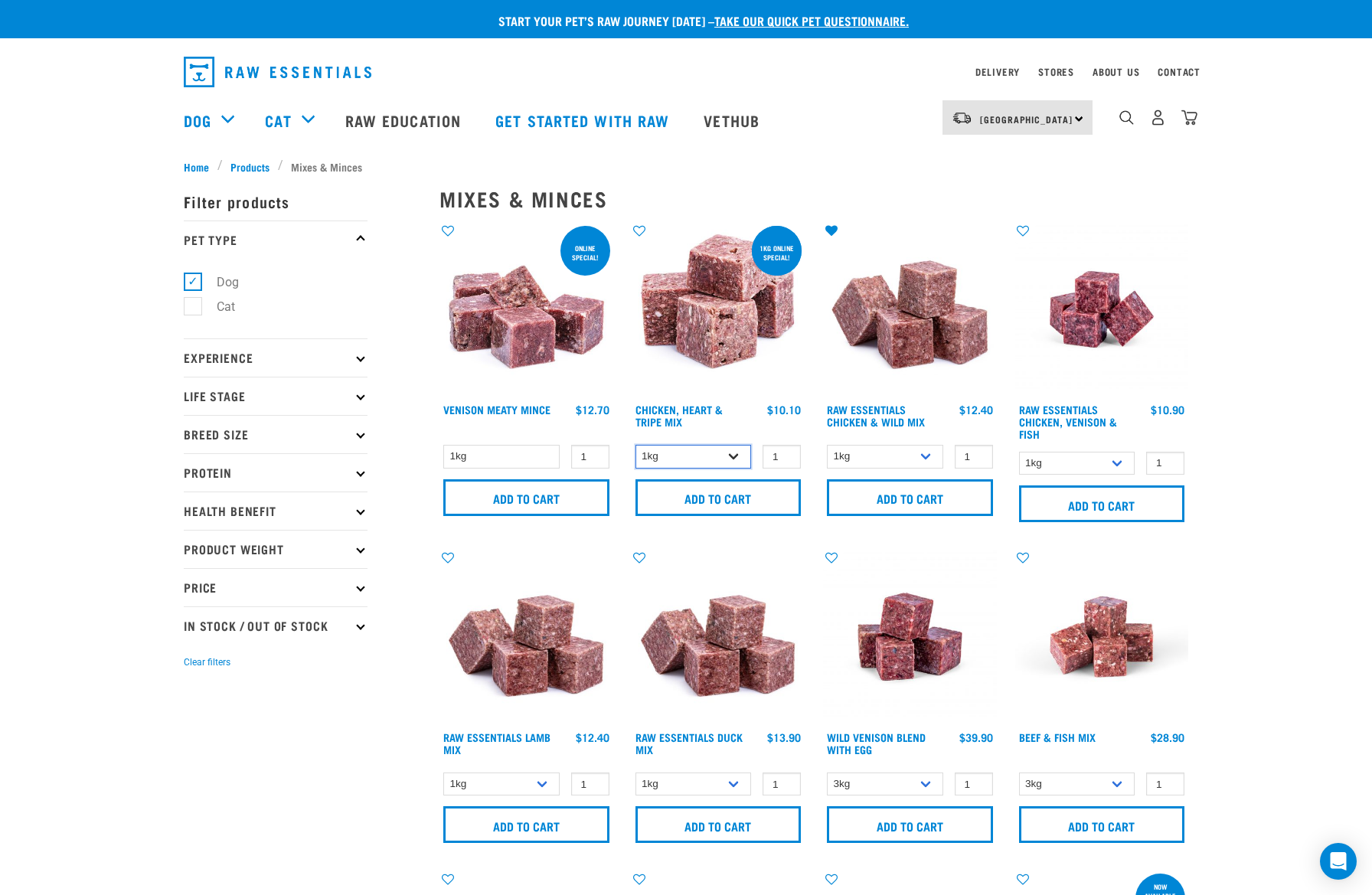
click at [744, 456] on select "1kg 3kg" at bounding box center [694, 456] width 116 height 23
select select "368"
click at [635, 444] on select "1kg 3kg" at bounding box center [694, 456] width 116 height 23
type input "2"
click at [786, 454] on input "2" at bounding box center [781, 456] width 39 height 23
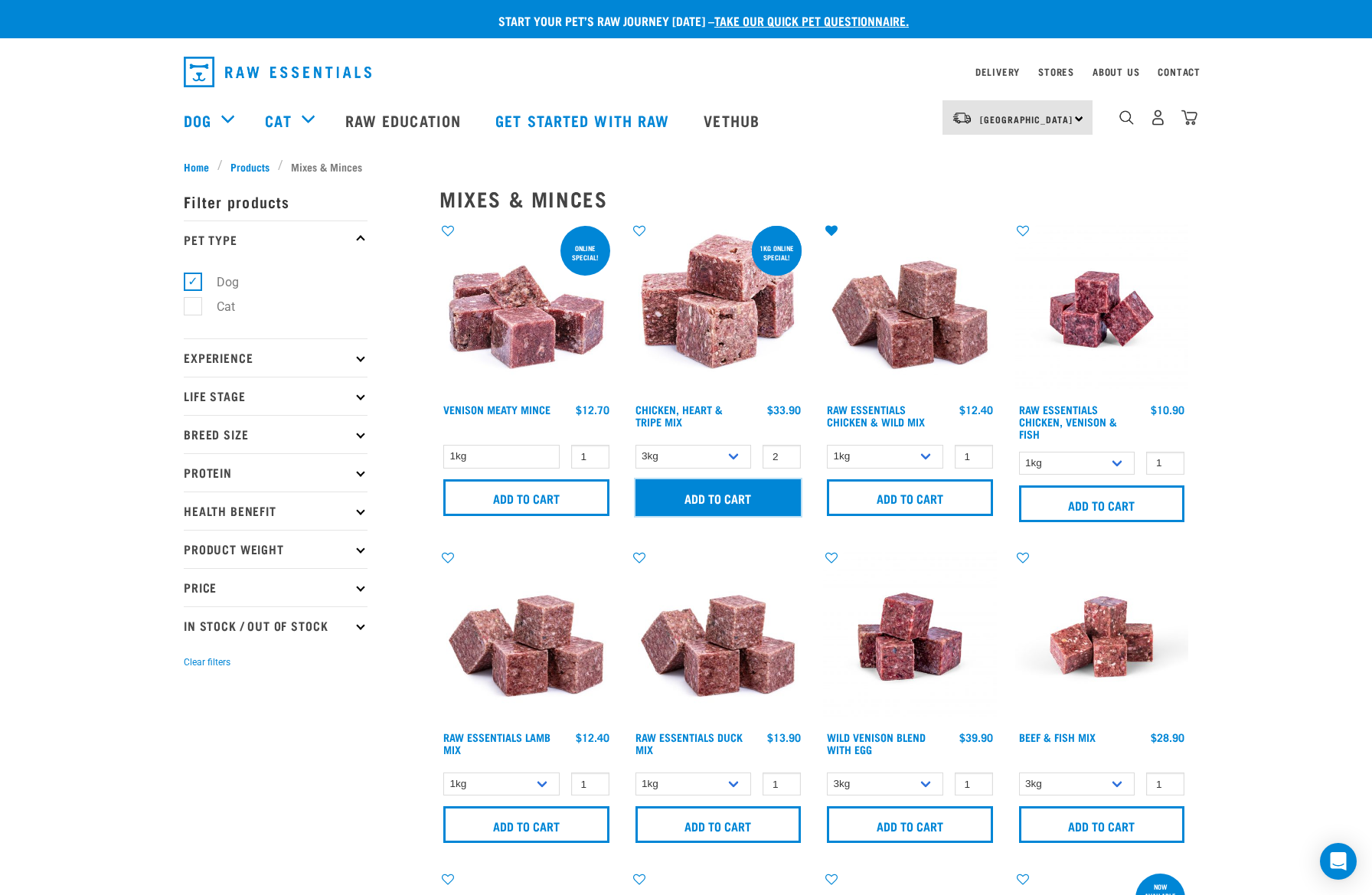
click at [743, 488] on input "Add to cart" at bounding box center [718, 497] width 166 height 37
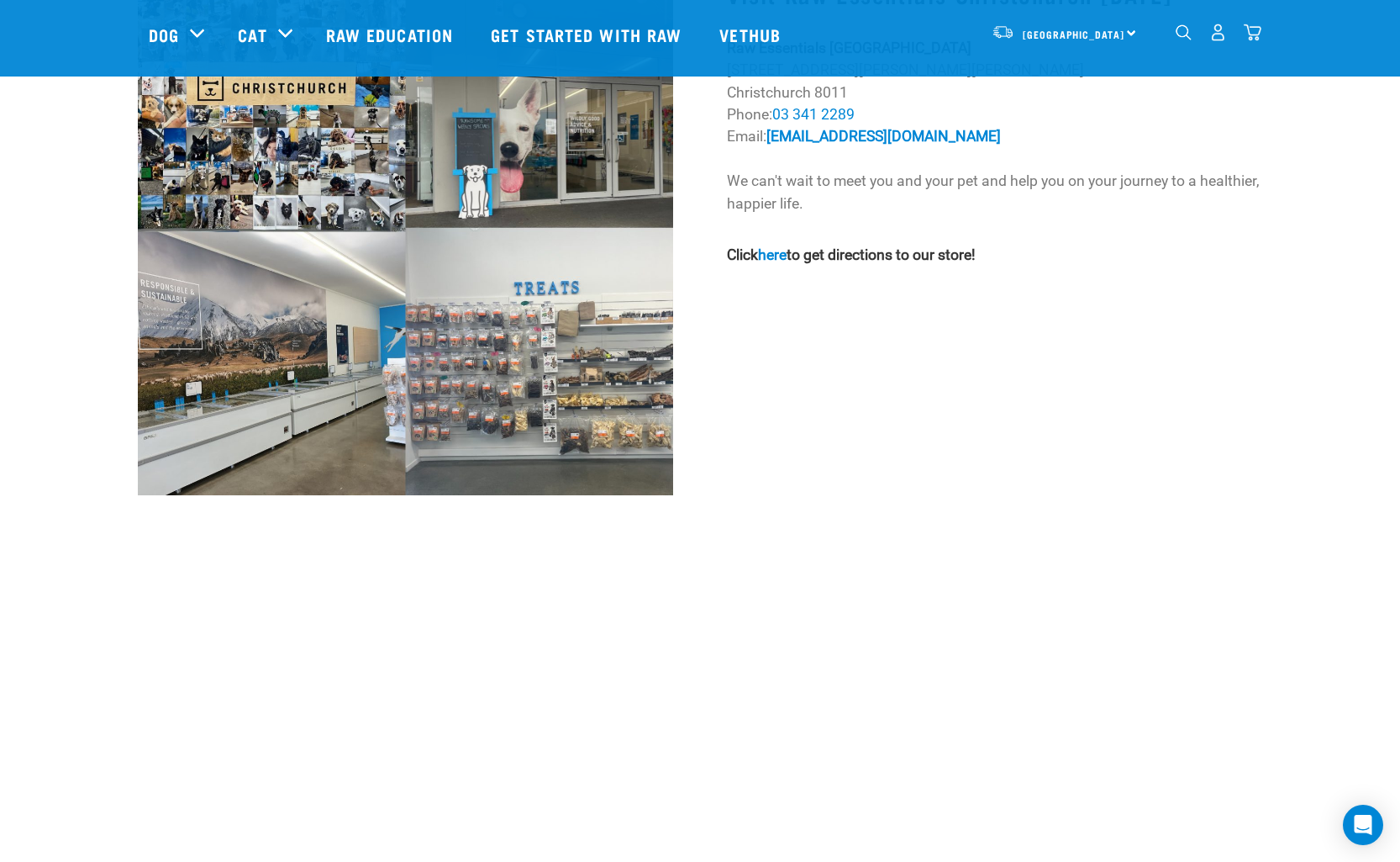
scroll to position [1796, 0]
